Goal: Use online tool/utility: Use online tool/utility

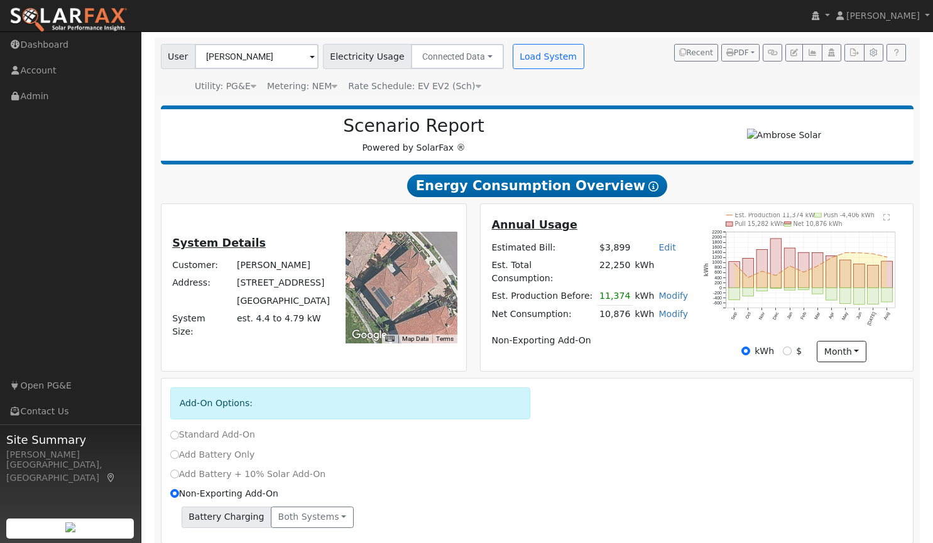
scroll to position [32, 0]
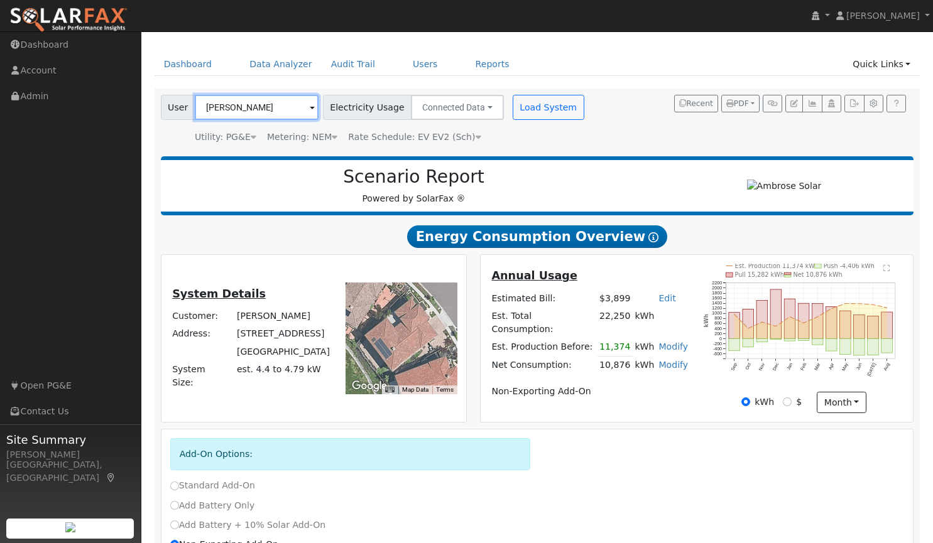
click at [276, 99] on input "[PERSON_NAME]" at bounding box center [257, 107] width 124 height 25
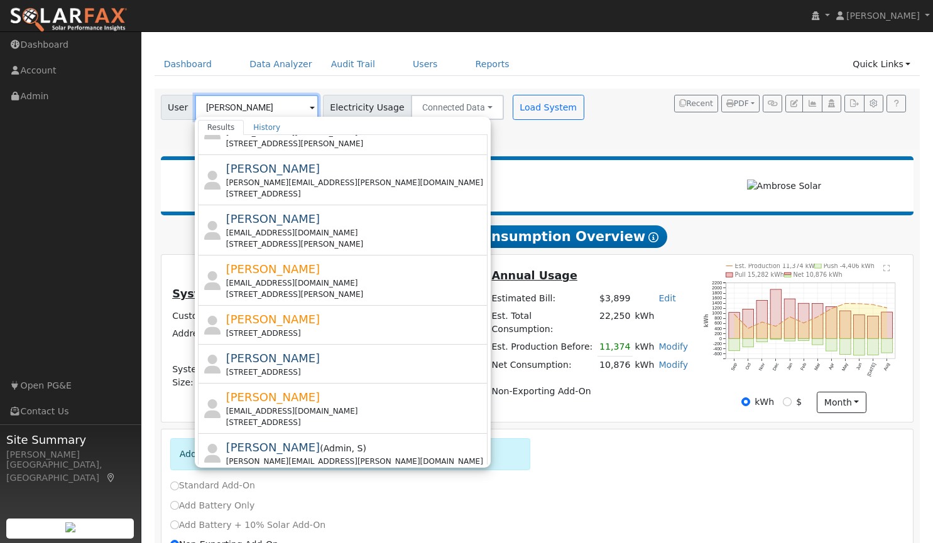
scroll to position [68, 0]
click at [239, 104] on input "[PERSON_NAME]" at bounding box center [257, 107] width 124 height 25
type input "p"
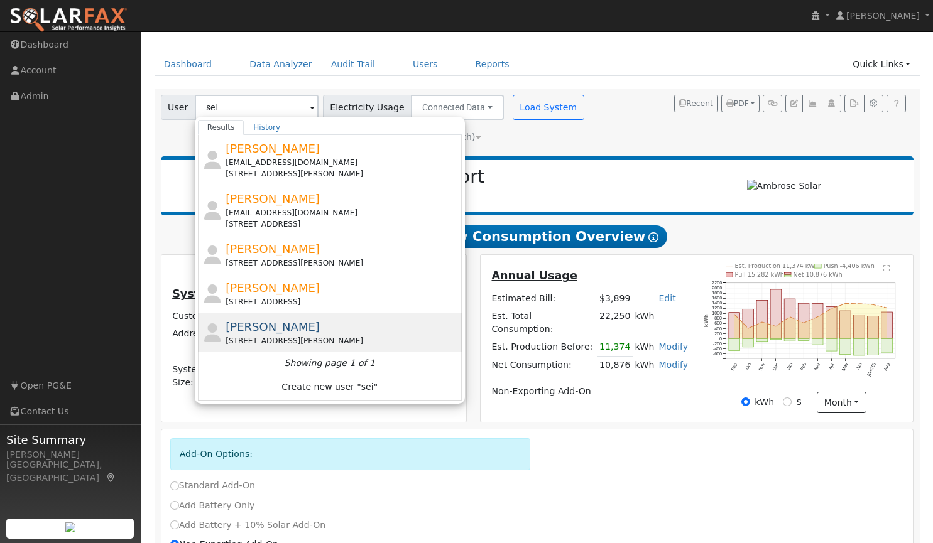
click at [284, 327] on div "[PERSON_NAME] [STREET_ADDRESS][PERSON_NAME]" at bounding box center [341, 332] width 233 height 28
type input "[PERSON_NAME]"
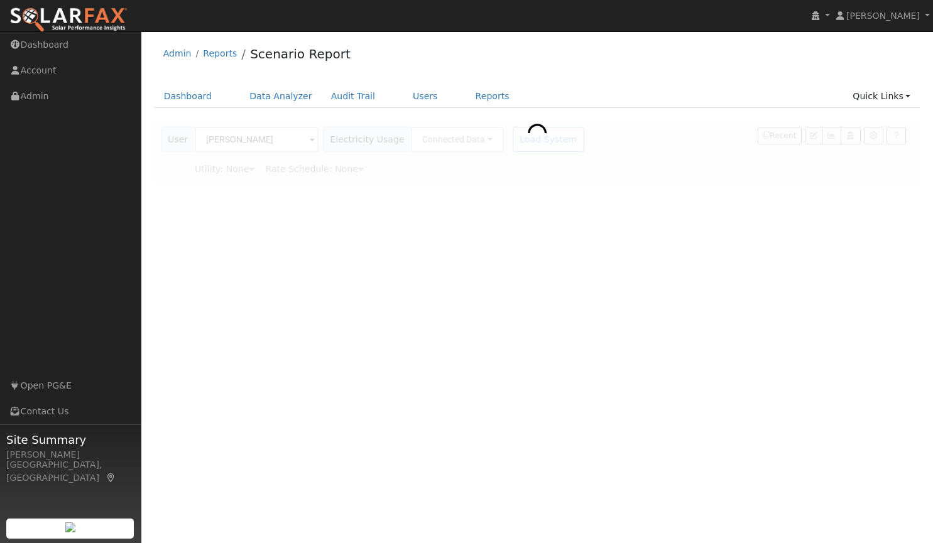
scroll to position [0, 0]
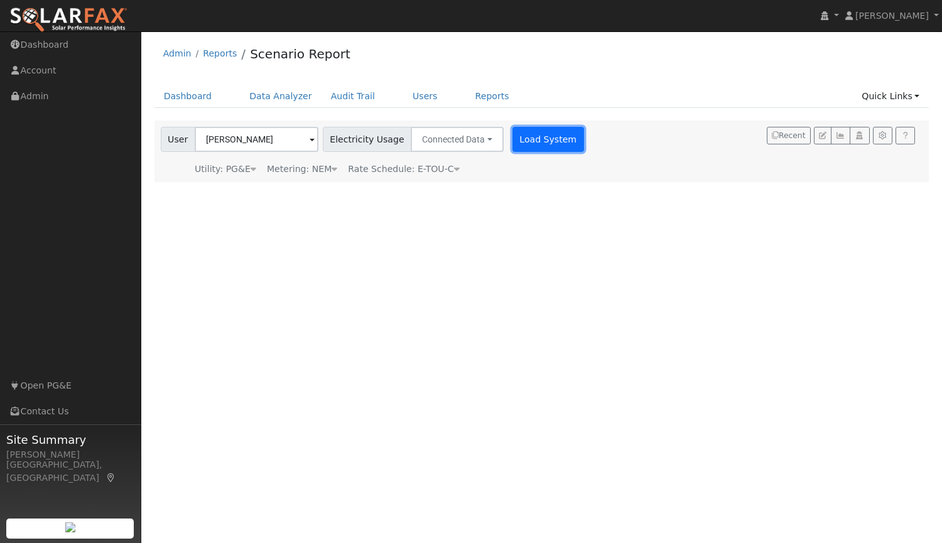
click at [536, 144] on button "Load System" at bounding box center [549, 139] width 72 height 25
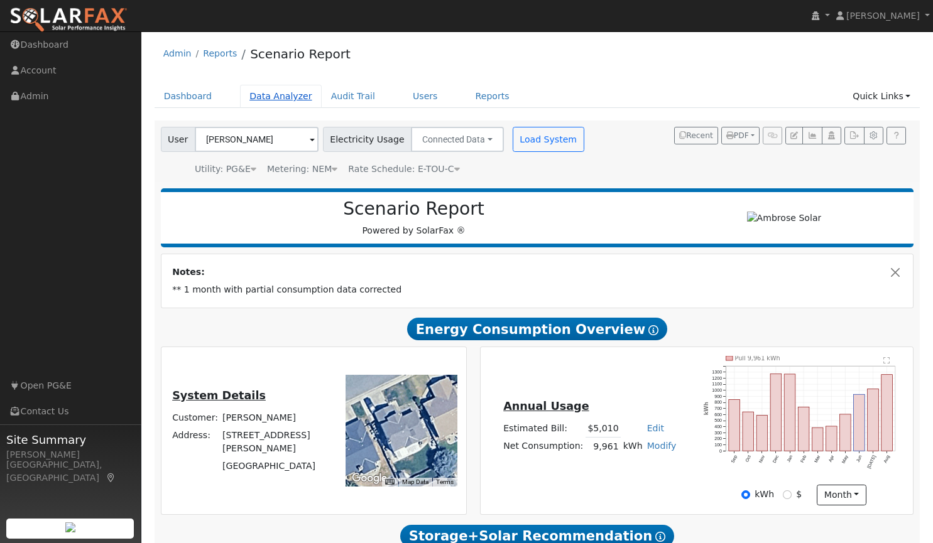
click at [274, 94] on link "Data Analyzer" at bounding box center [281, 96] width 82 height 23
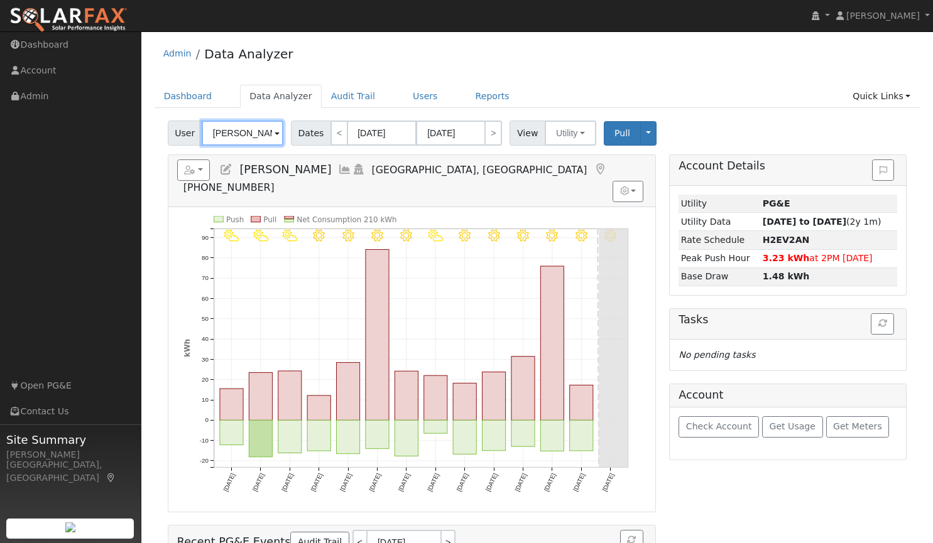
drag, startPoint x: 269, startPoint y: 131, endPoint x: 141, endPoint y: 114, distance: 129.8
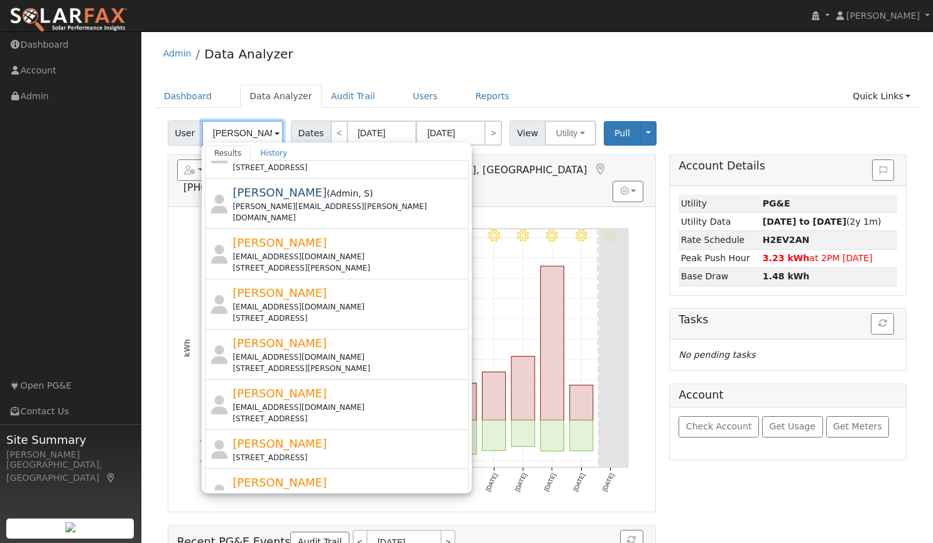
scroll to position [398, 0]
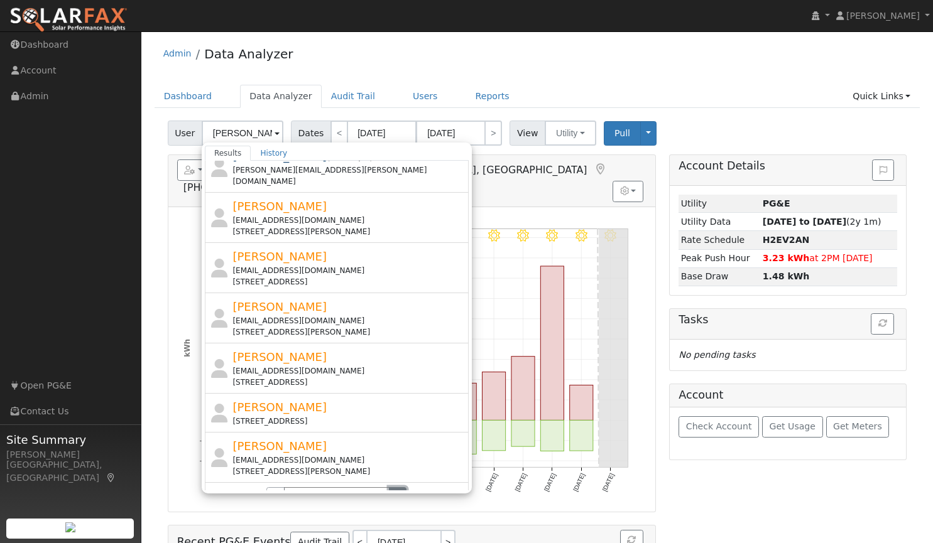
click at [389, 487] on button "›" at bounding box center [398, 497] width 18 height 21
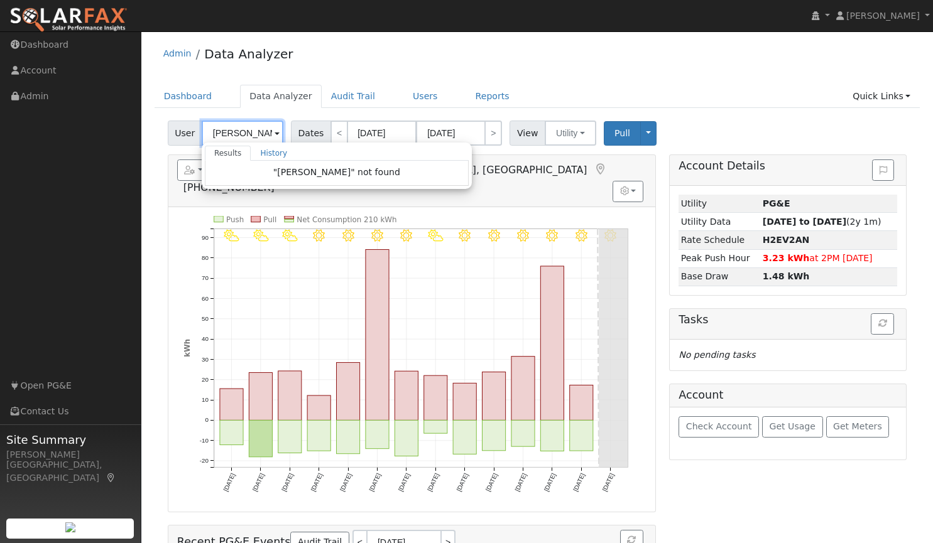
click at [252, 129] on input "Paul Sei" at bounding box center [243, 133] width 82 height 25
paste input "[PERSON_NAME]"
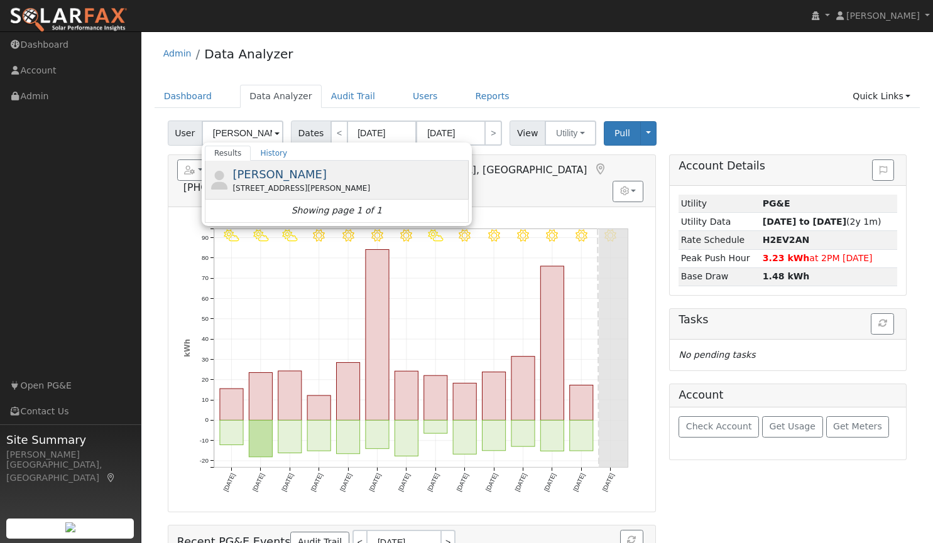
click at [261, 178] on span "[PERSON_NAME]" at bounding box center [279, 174] width 94 height 13
type input "[PERSON_NAME]"
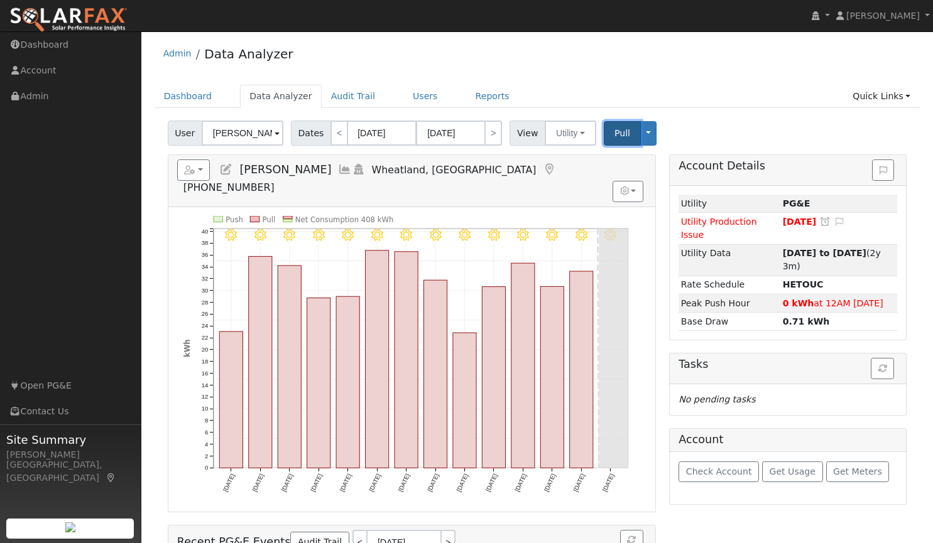
click at [614, 128] on span "Pull" at bounding box center [622, 133] width 16 height 10
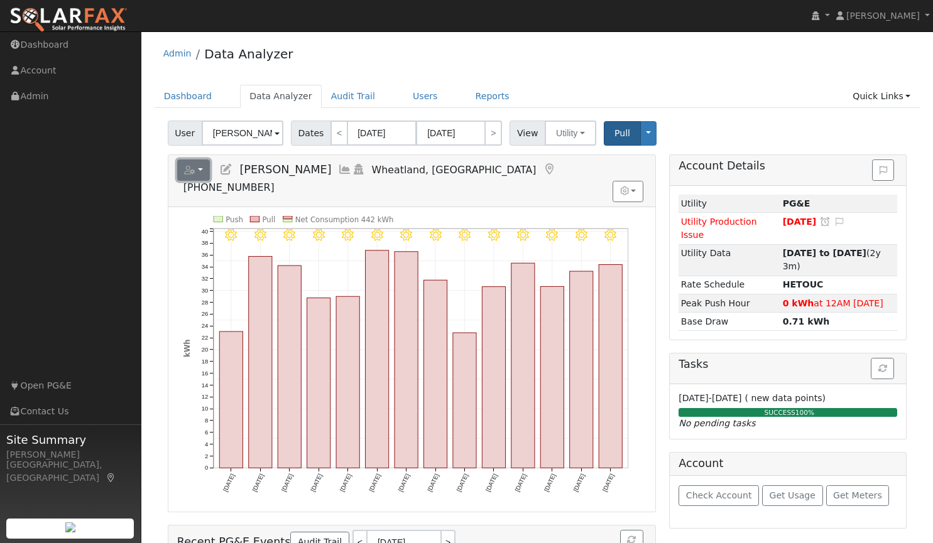
click at [198, 170] on button "button" at bounding box center [193, 170] width 33 height 21
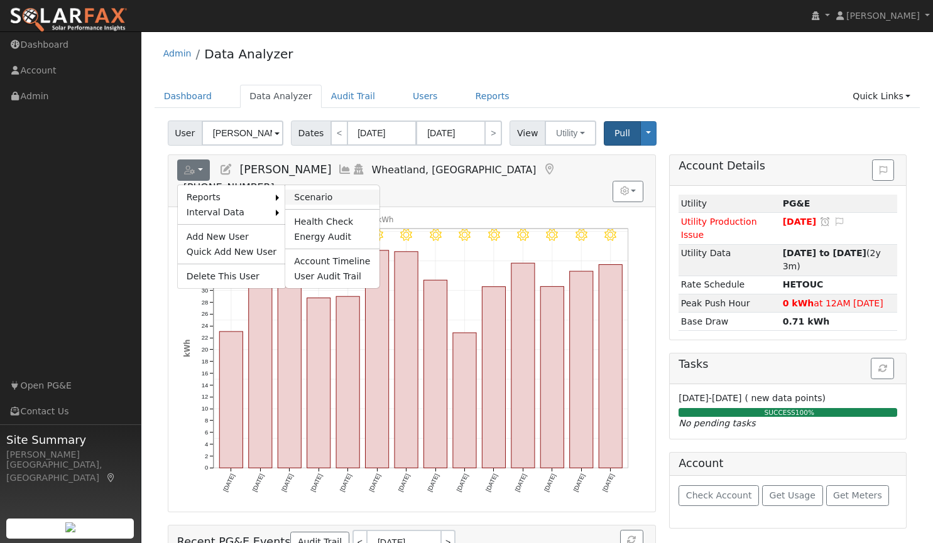
click at [305, 194] on link "Scenario" at bounding box center [332, 197] width 94 height 15
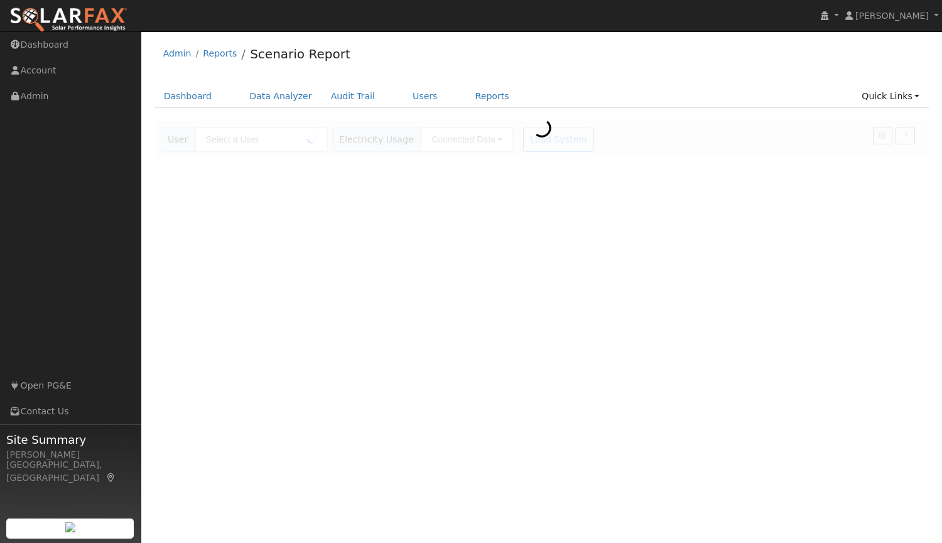
type input "[PERSON_NAME]"
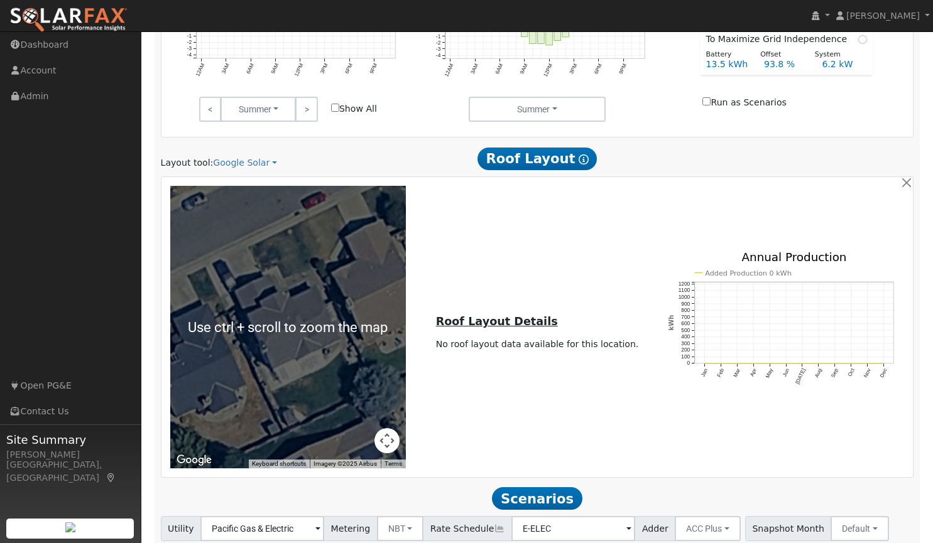
scroll to position [617, 0]
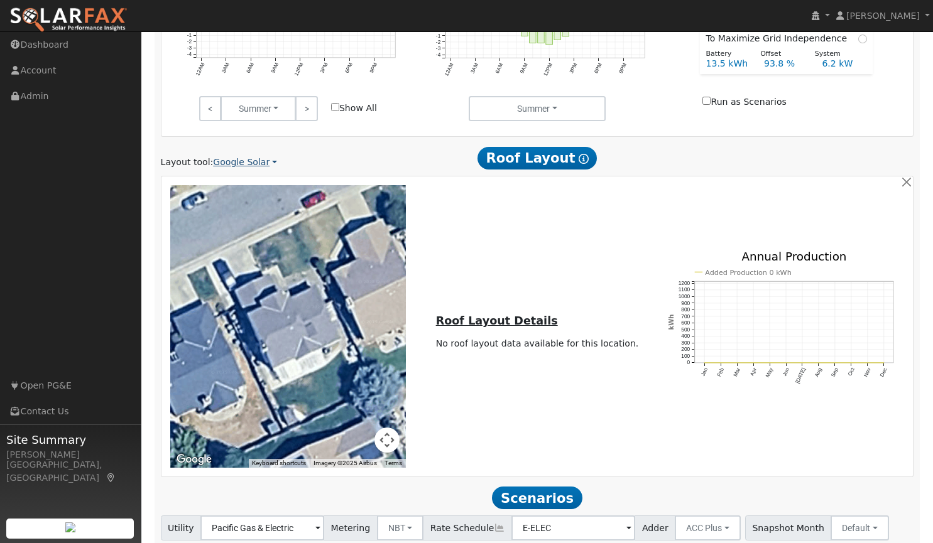
click at [225, 167] on link "Google Solar" at bounding box center [245, 162] width 64 height 13
click at [244, 223] on link "Aurora" at bounding box center [253, 222] width 87 height 18
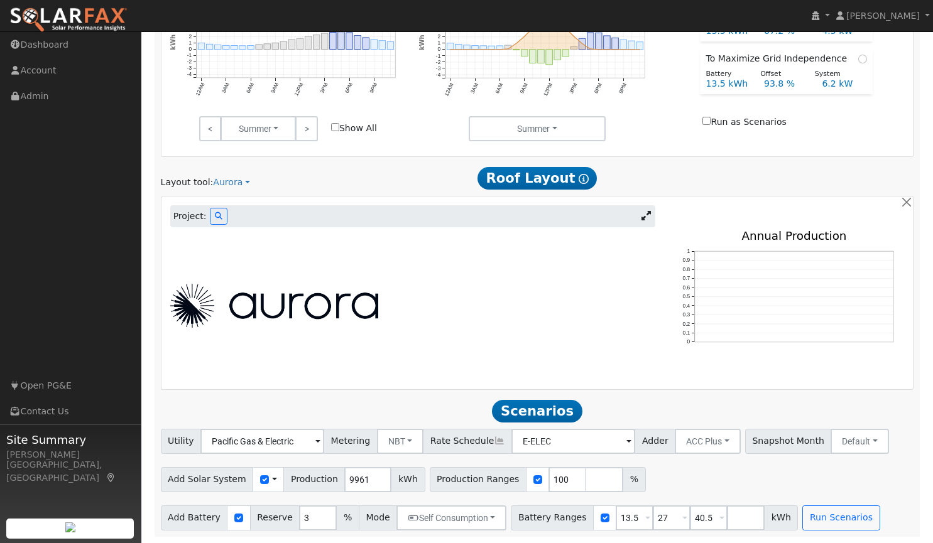
scroll to position [463, 0]
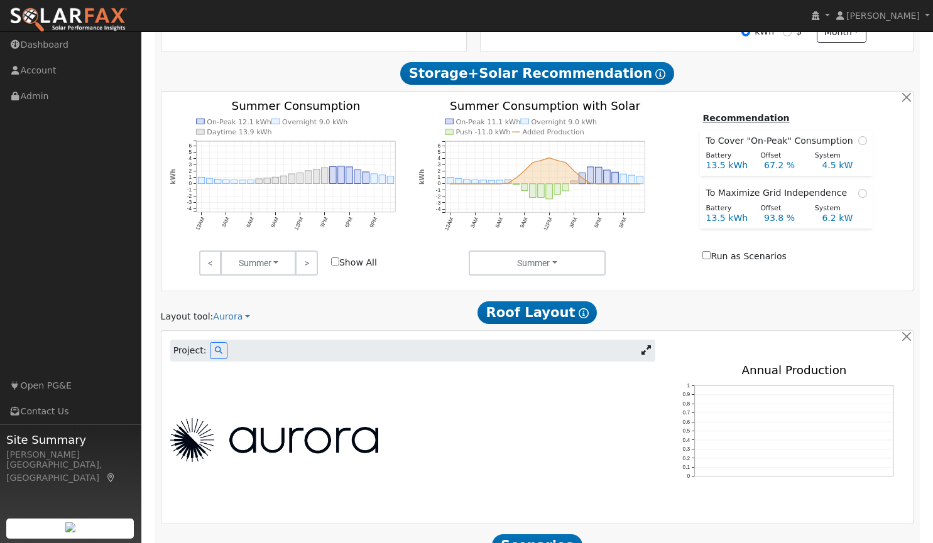
click at [648, 352] on icon at bounding box center [645, 349] width 9 height 9
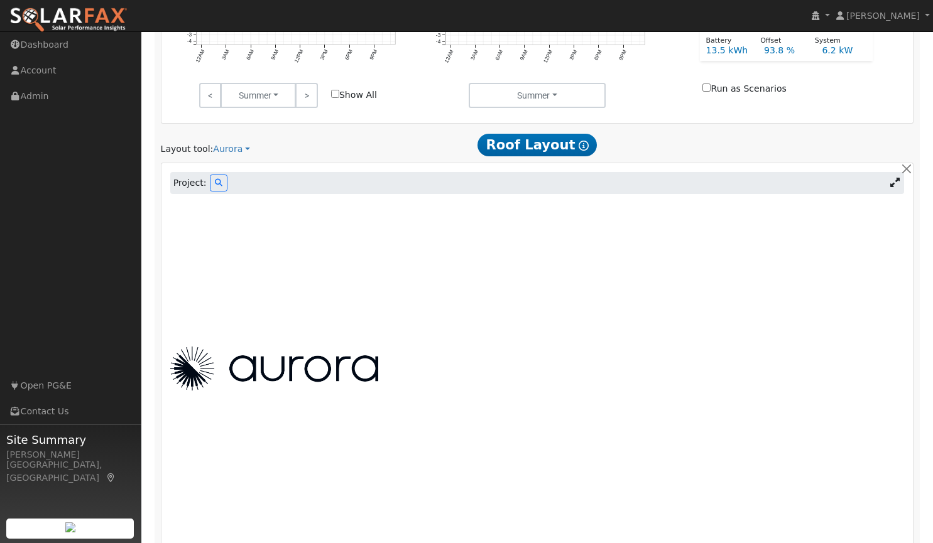
scroll to position [630, 0]
click at [215, 184] on icon at bounding box center [219, 184] width 8 height 8
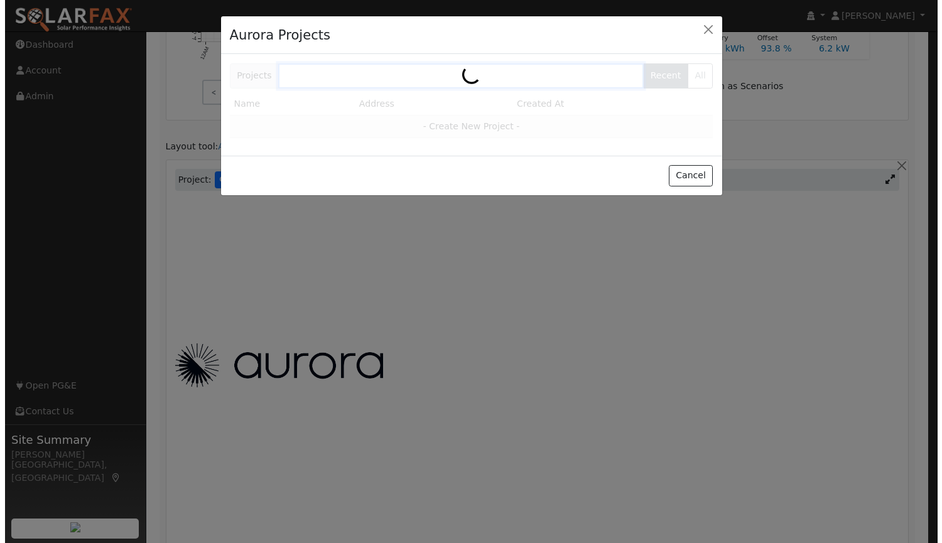
scroll to position [632, 0]
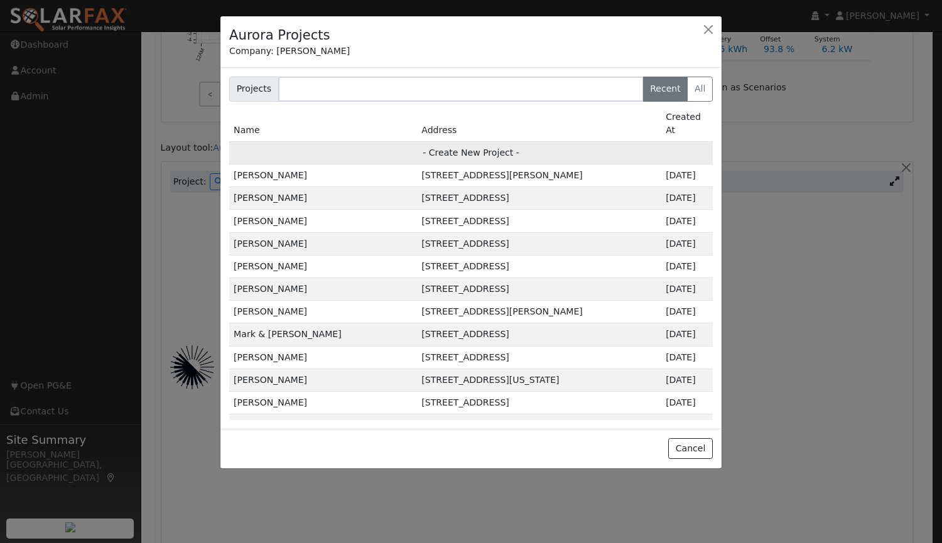
click at [480, 141] on td "- Create New Project -" at bounding box center [471, 152] width 484 height 23
type input "[PERSON_NAME]"
type input "[STREET_ADDRESS][PERSON_NAME]"
type input "Wheatland"
type input "CA"
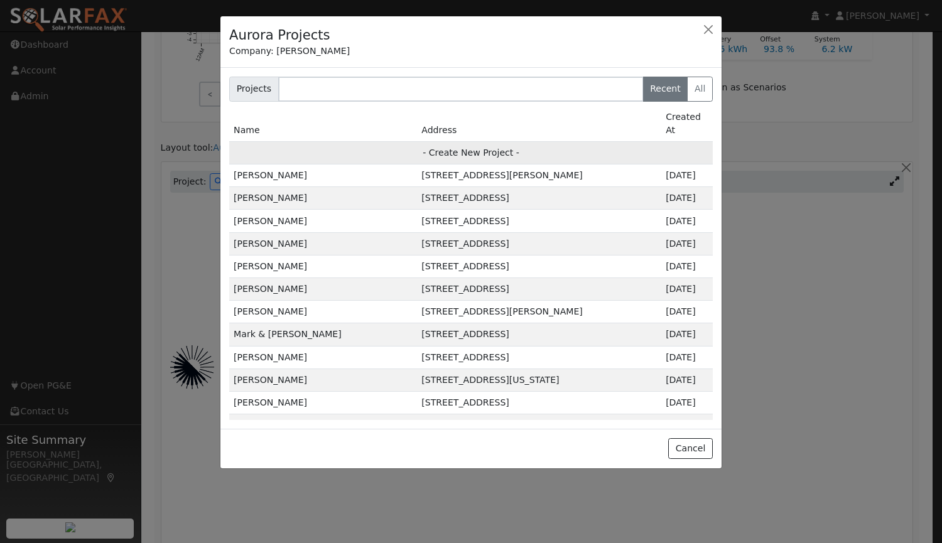
type input "95692"
type input "Design"
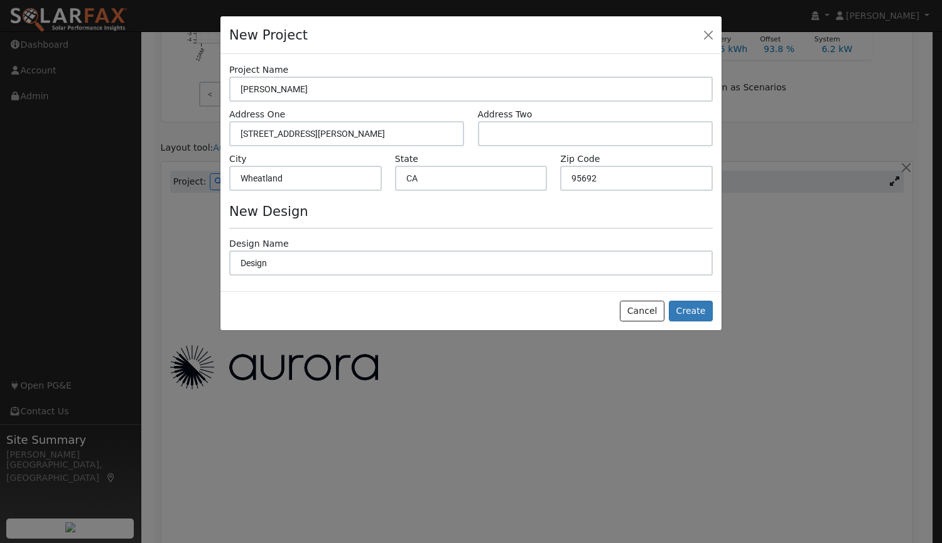
scroll to position [634, 0]
click at [698, 316] on button "Create" at bounding box center [691, 311] width 44 height 21
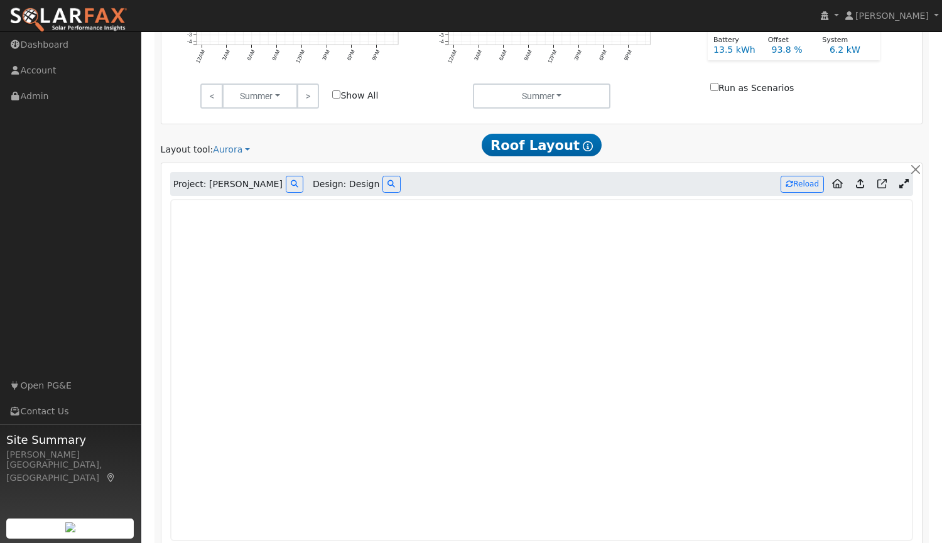
type input "0"
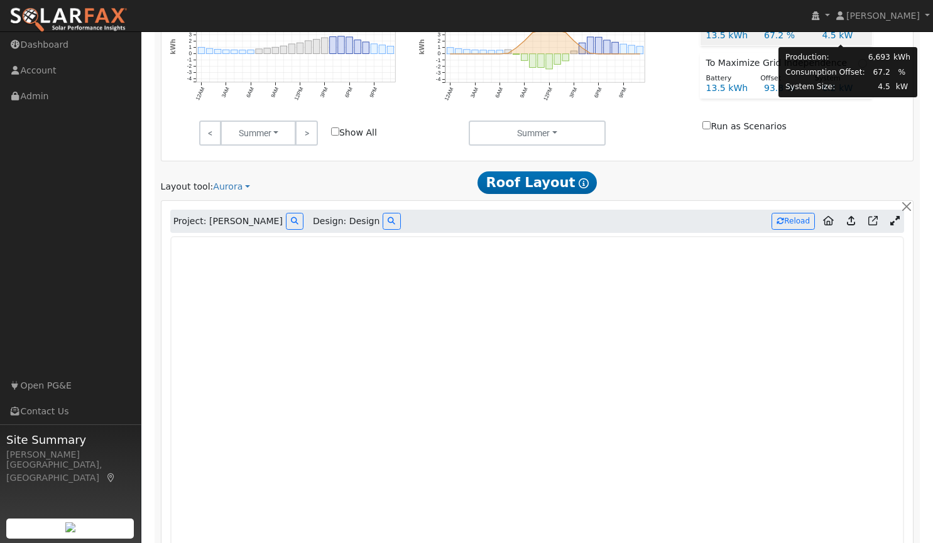
scroll to position [592, 0]
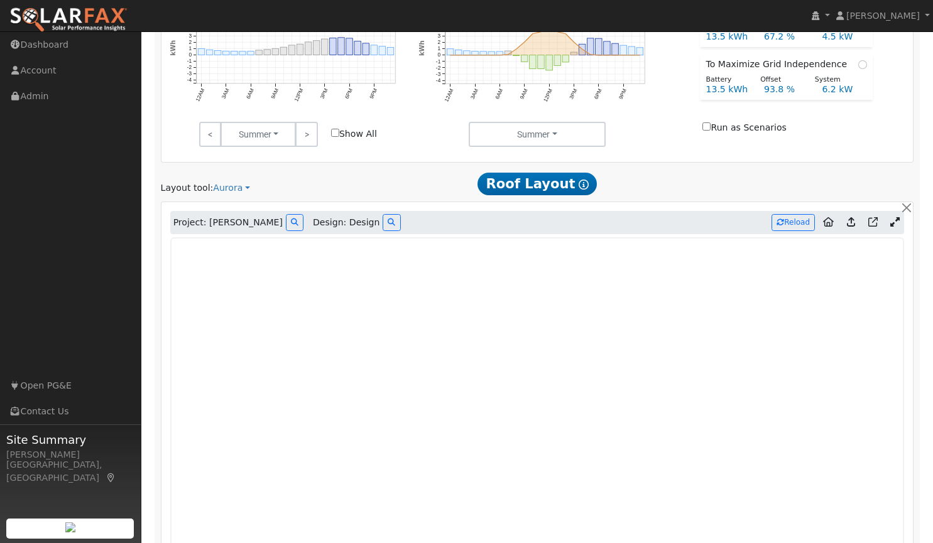
click at [717, 122] on label "Run as Scenarios" at bounding box center [744, 127] width 84 height 13
click at [710, 122] on input "Run as Scenarios" at bounding box center [706, 126] width 8 height 8
click at [710, 129] on input "Run as Scenarios" at bounding box center [706, 126] width 8 height 8
checkbox input "false"
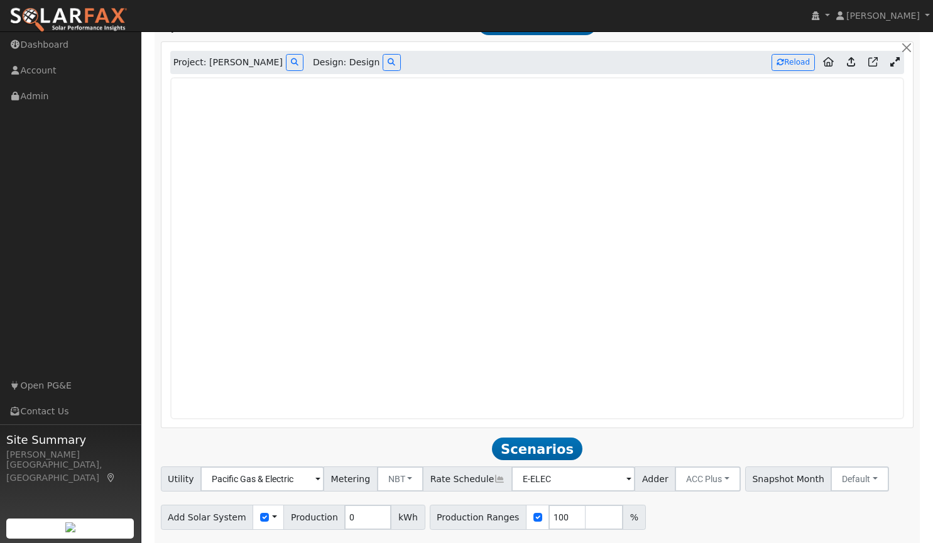
scroll to position [754, 0]
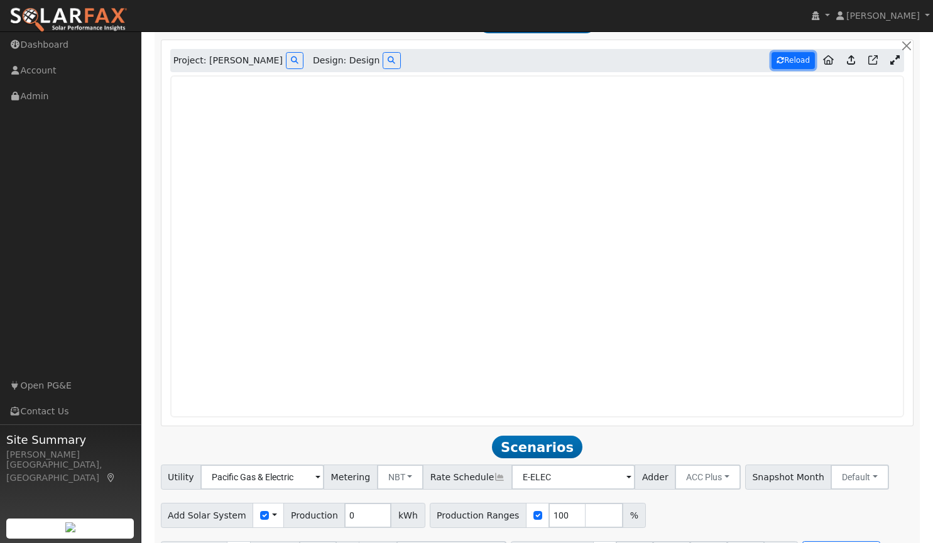
click at [798, 59] on button "Reload" at bounding box center [792, 60] width 43 height 17
type input "13809"
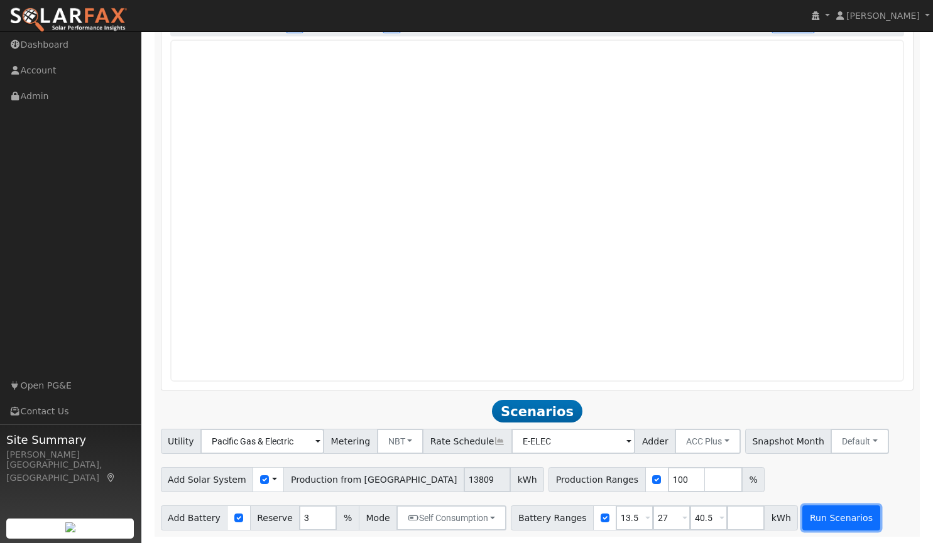
click at [810, 519] on button "Run Scenarios" at bounding box center [840, 518] width 77 height 25
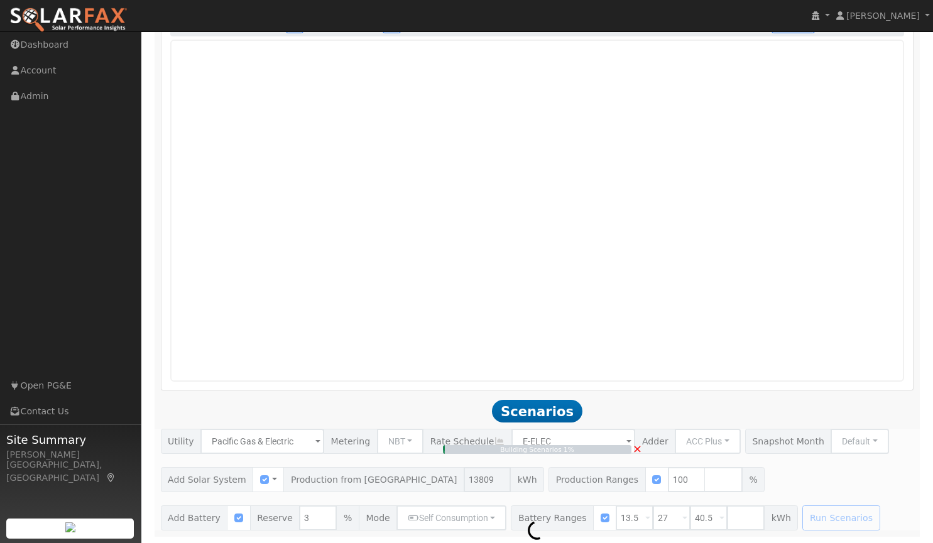
type input "9.2"
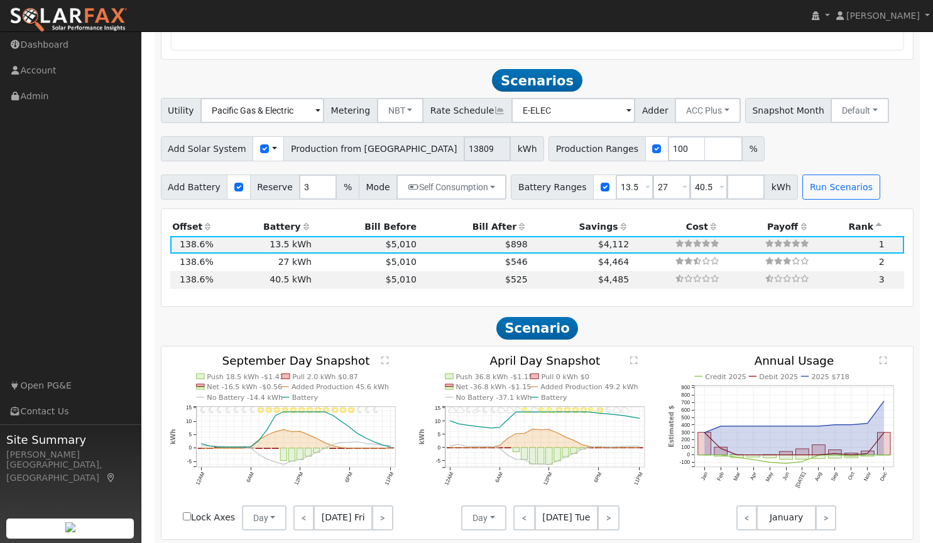
scroll to position [1082, 0]
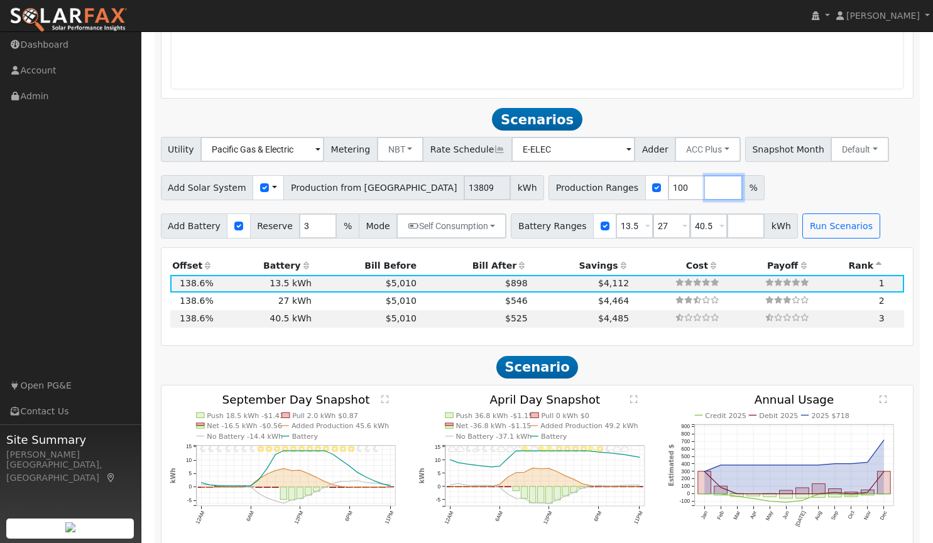
click at [705, 188] on input "number" at bounding box center [724, 187] width 38 height 25
type input "150"
click at [830, 233] on button "Run Scenarios" at bounding box center [840, 226] width 77 height 25
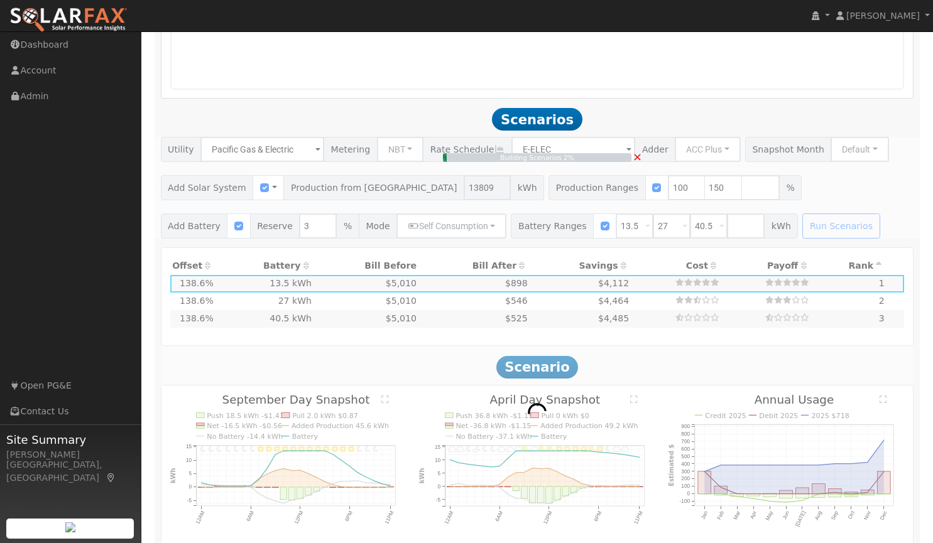
type input "13.8"
type input "$48,333"
type input "$19,360"
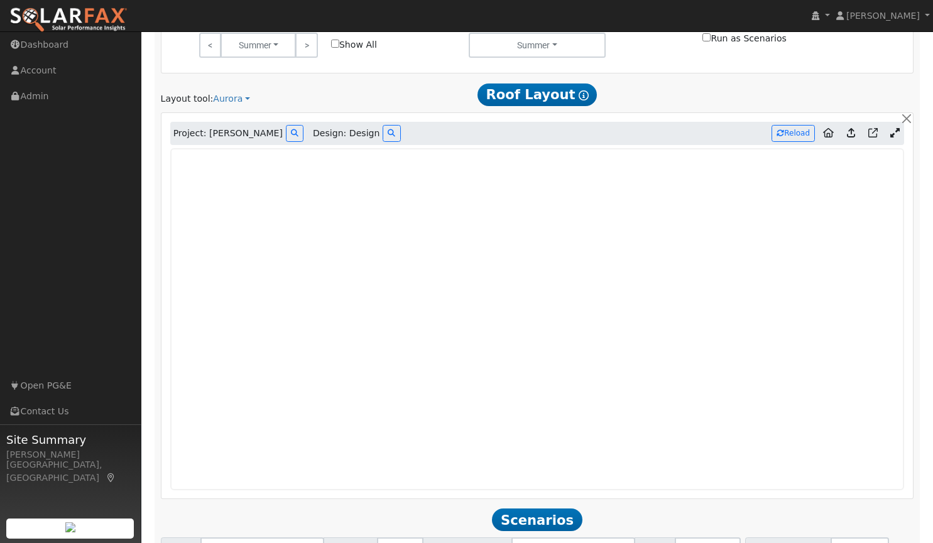
scroll to position [678, 0]
